Goal: Find specific page/section: Find specific page/section

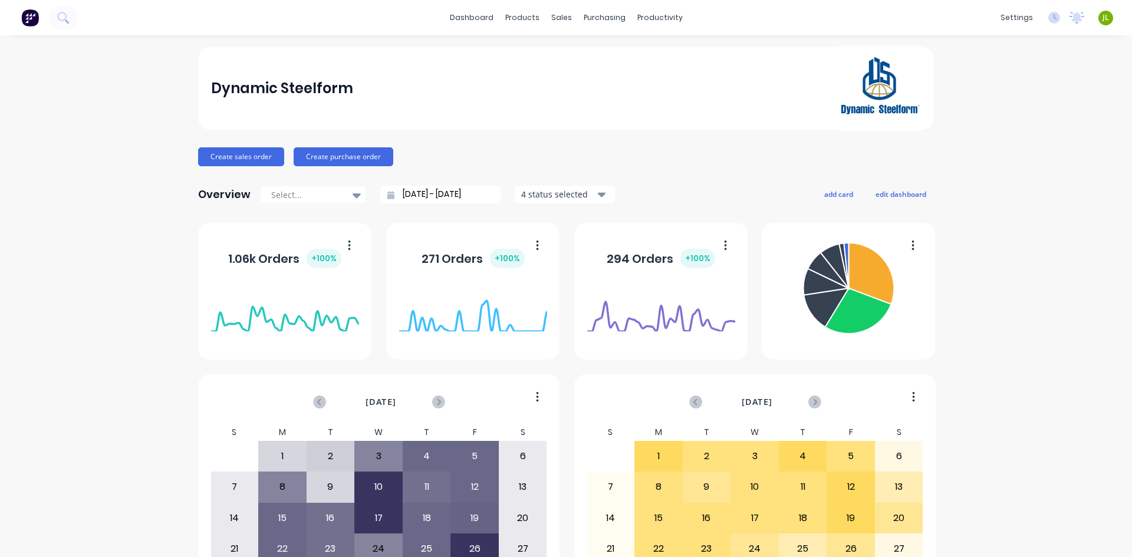
click at [134, 133] on div "Dynamic Steelform Create sales order Create purchase order Overview Select... […" at bounding box center [566, 355] width 1132 height 616
click at [563, 85] on link "Customers" at bounding box center [619, 80] width 156 height 24
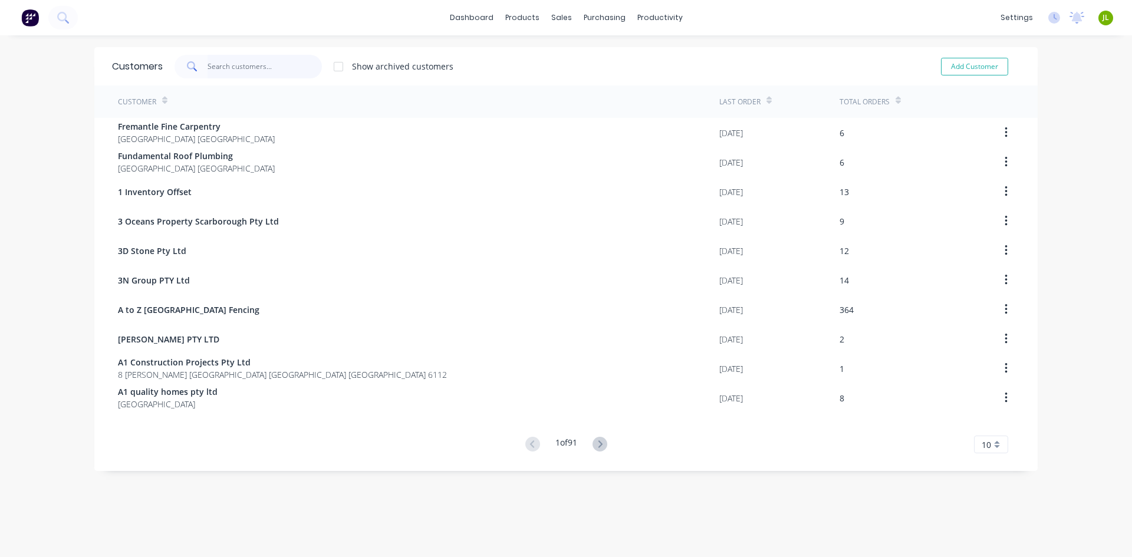
drag, startPoint x: 248, startPoint y: 57, endPoint x: 246, endPoint y: 66, distance: 9.6
click at [248, 57] on input "text" at bounding box center [265, 67] width 115 height 24
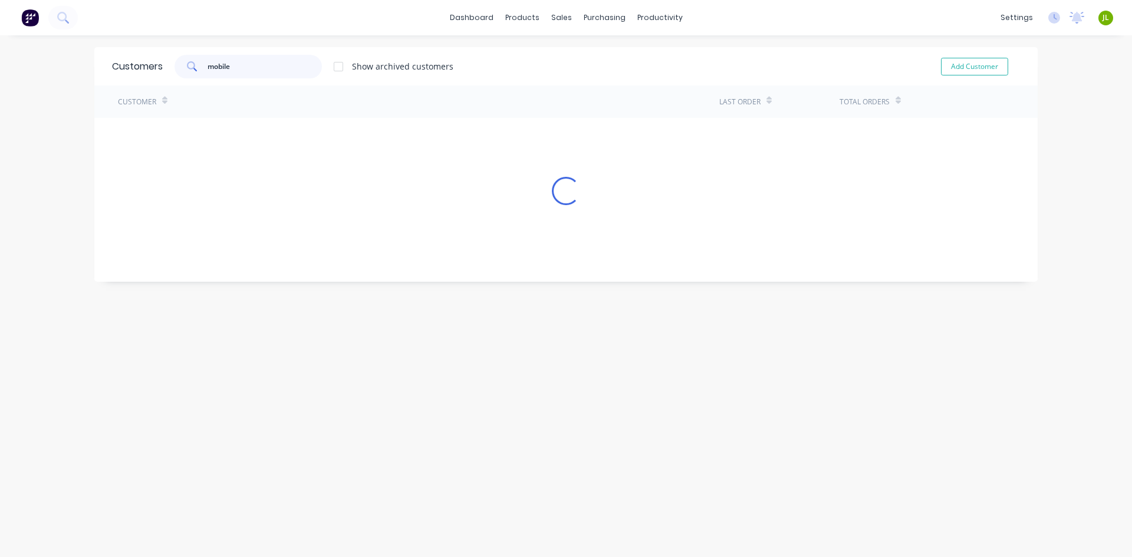
type input "mobile"
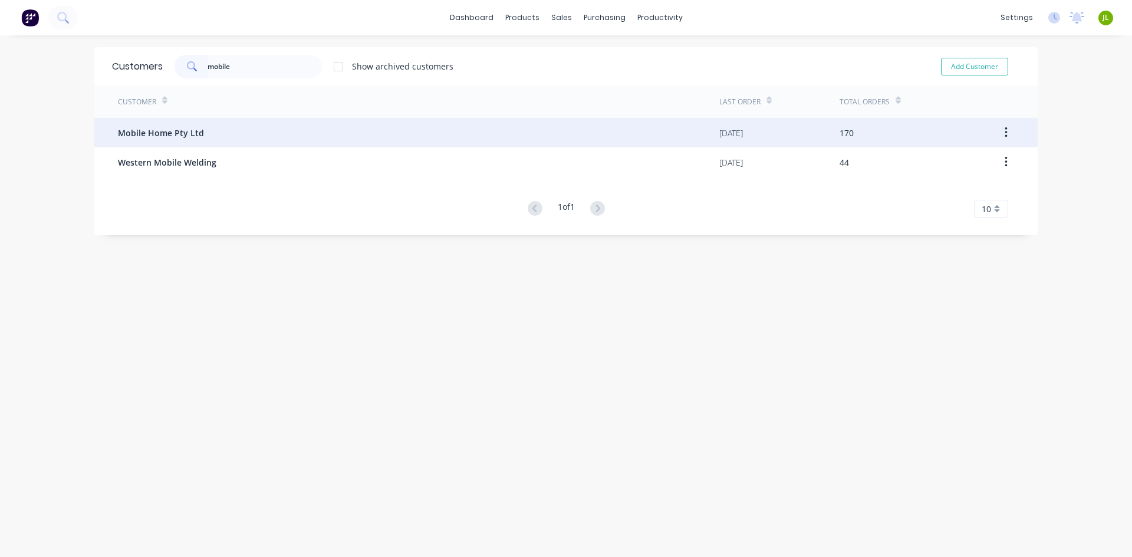
click at [162, 133] on span "Mobile Home Pty Ltd" at bounding box center [161, 133] width 86 height 12
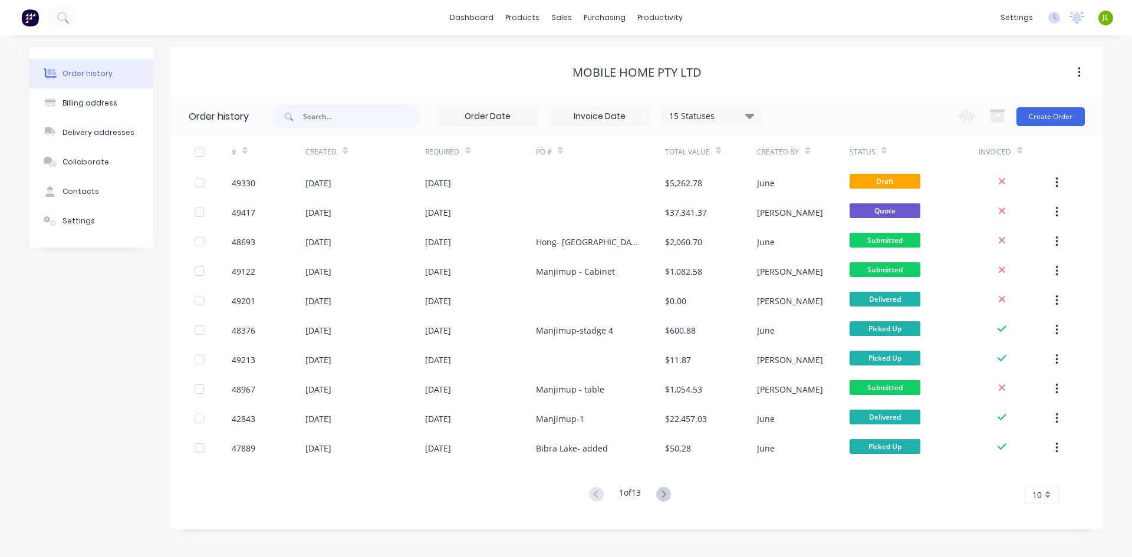
click at [503, 81] on div "Mobile Home Pty Ltd" at bounding box center [637, 72] width 932 height 21
